Goal: Use online tool/utility: Utilize a website feature to perform a specific function

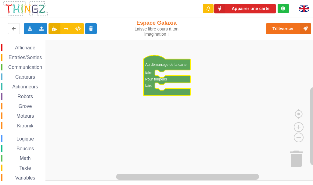
click at [156, 62] on icon "Espace de travail de Blocky" at bounding box center [166, 75] width 47 height 40
click at [29, 54] on div "Entrées/Sorties" at bounding box center [23, 57] width 44 height 7
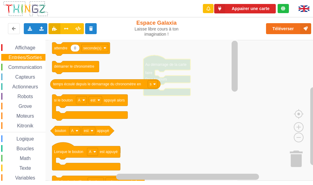
click at [31, 67] on span "Communication" at bounding box center [25, 67] width 36 height 5
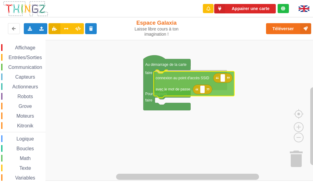
click at [185, 80] on div "Affichage Entrées/Sorties Communication Capteurs Actionneurs Robots Grove Moteu…" at bounding box center [158, 110] width 317 height 141
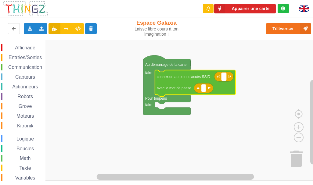
click at [223, 77] on text "Espace de travail de Blocky" at bounding box center [223, 76] width 1 height 4
type input "technoa5"
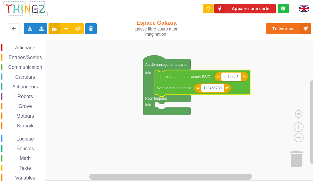
type input "1234567890"
click at [242, 122] on rect "Espace de travail de Blocky" at bounding box center [158, 110] width 317 height 141
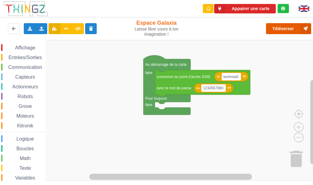
click at [281, 29] on button "Téléverser" at bounding box center [288, 28] width 45 height 11
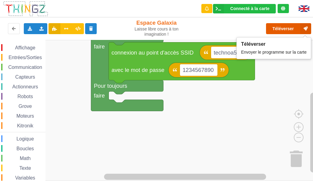
click at [299, 24] on button "Téléverser" at bounding box center [288, 28] width 45 height 11
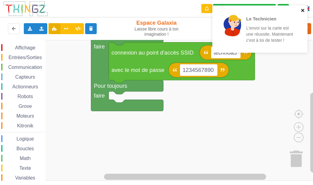
click at [301, 10] on icon "close" at bounding box center [303, 10] width 4 height 5
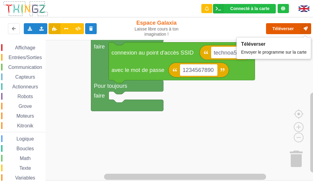
click at [290, 24] on button "Téléverser" at bounding box center [288, 28] width 45 height 11
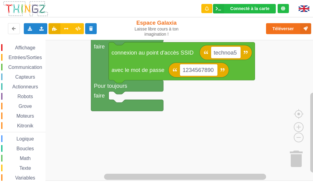
click at [24, 67] on span "Communication" at bounding box center [25, 67] width 36 height 5
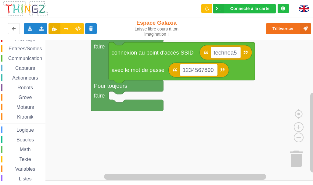
scroll to position [8, 0]
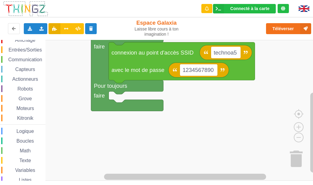
click at [36, 60] on span "Communication" at bounding box center [25, 59] width 36 height 5
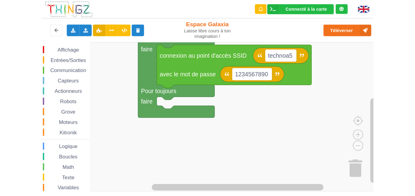
scroll to position [0, 0]
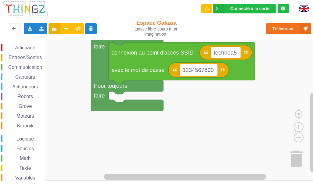
click at [37, 67] on span "Communication" at bounding box center [25, 67] width 36 height 5
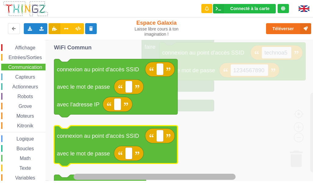
click at [62, 140] on div "Affichage Entrées/Sorties Communication Capteurs Actionneurs Robots Grove Moteu…" at bounding box center [158, 110] width 317 height 141
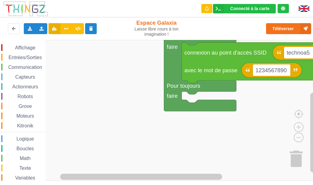
click at [19, 66] on span "Communication" at bounding box center [25, 67] width 36 height 5
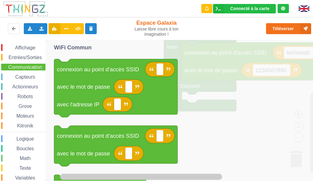
click at [313, 88] on html "Connecté à la carte Réglages Ouvrir le moniteur automatiquement Connexion autom…" at bounding box center [156, 92] width 313 height 185
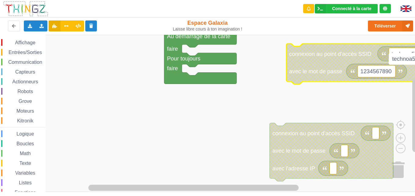
click at [313, 57] on input "technoa5" at bounding box center [403, 59] width 30 height 12
click at [313, 58] on input "technoa5" at bounding box center [403, 59] width 30 height 12
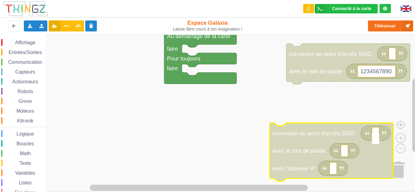
click at [313, 137] on input at bounding box center [374, 138] width 7 height 12
click at [313, 139] on input at bounding box center [374, 138] width 7 height 12
click at [313, 143] on input at bounding box center [374, 138] width 7 height 12
click at [313, 140] on input at bounding box center [374, 138] width 7 height 12
click at [313, 137] on input at bounding box center [374, 138] width 7 height 12
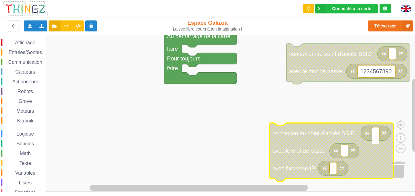
type input "technoa5"
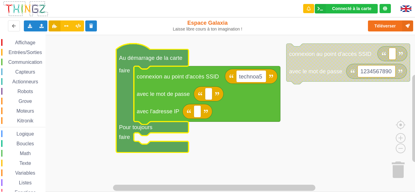
click at [313, 68] on text "1234567890" at bounding box center [375, 71] width 31 height 6
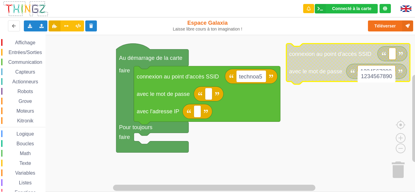
click at [313, 75] on input "1234567890" at bounding box center [376, 77] width 38 height 12
click at [313, 77] on input "1234567890" at bounding box center [376, 77] width 38 height 12
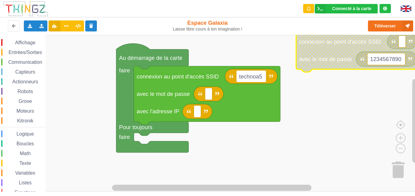
click at [313, 60] on text "1234567890" at bounding box center [385, 59] width 31 height 6
click at [313, 65] on input "1234567890" at bounding box center [386, 64] width 38 height 12
type input "technoa5"
click at [313, 54] on input "technoa5" at bounding box center [382, 59] width 30 height 12
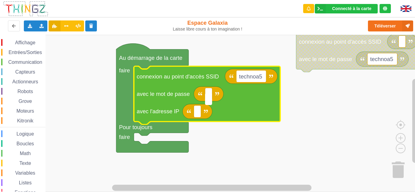
click at [201, 91] on icon "Espace de travail de Blocky" at bounding box center [209, 93] width 30 height 15
click at [208, 95] on input at bounding box center [208, 99] width 7 height 12
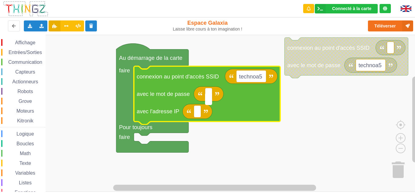
type input "&"
type input "1234567890"
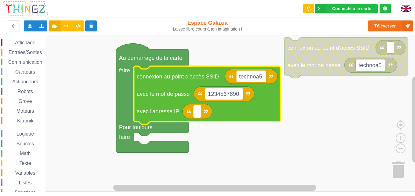
click at [198, 114] on rect "Espace de travail de Blocky" at bounding box center [197, 111] width 7 height 12
click at [221, 110] on input "[TECHNICAL_ID]" at bounding box center [215, 111] width 42 height 12
type input "192.0"
